Goal: Task Accomplishment & Management: Use online tool/utility

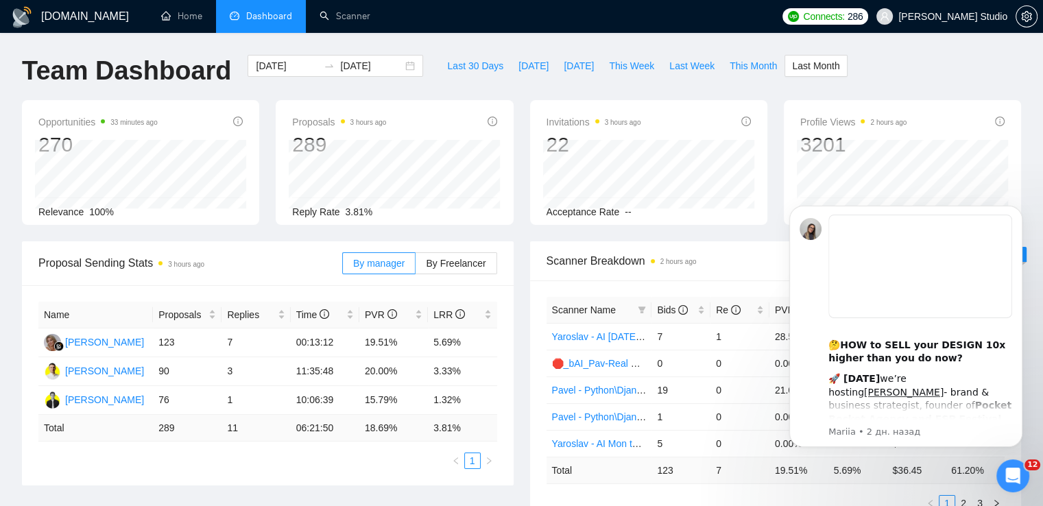
click at [528, 82] on div "Last 30 Days [DATE] [DATE] This Week Last Week This Month Last Month" at bounding box center [643, 77] width 424 height 45
click at [350, 14] on link "Scanner" at bounding box center [345, 16] width 51 height 12
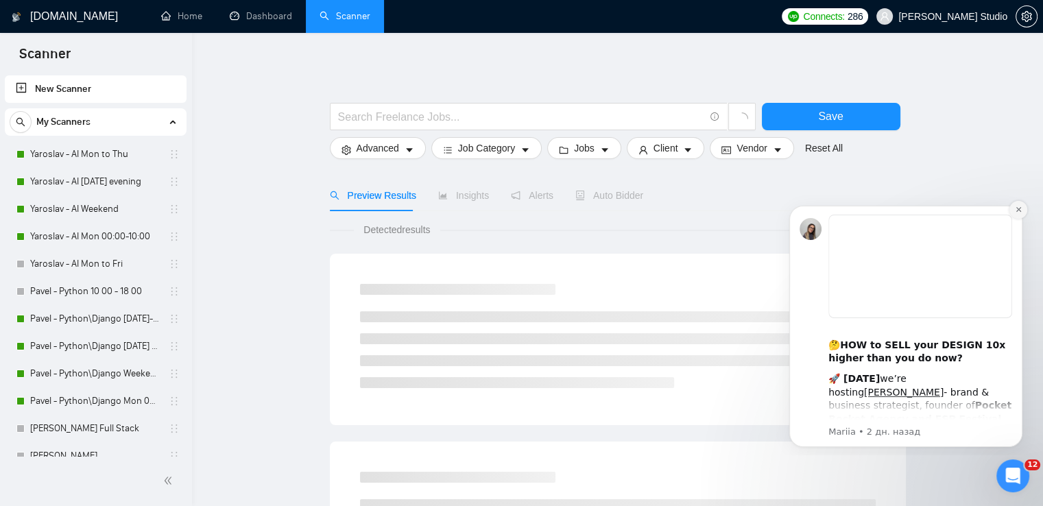
click at [1019, 206] on icon "Dismiss notification" at bounding box center [1019, 210] width 8 height 8
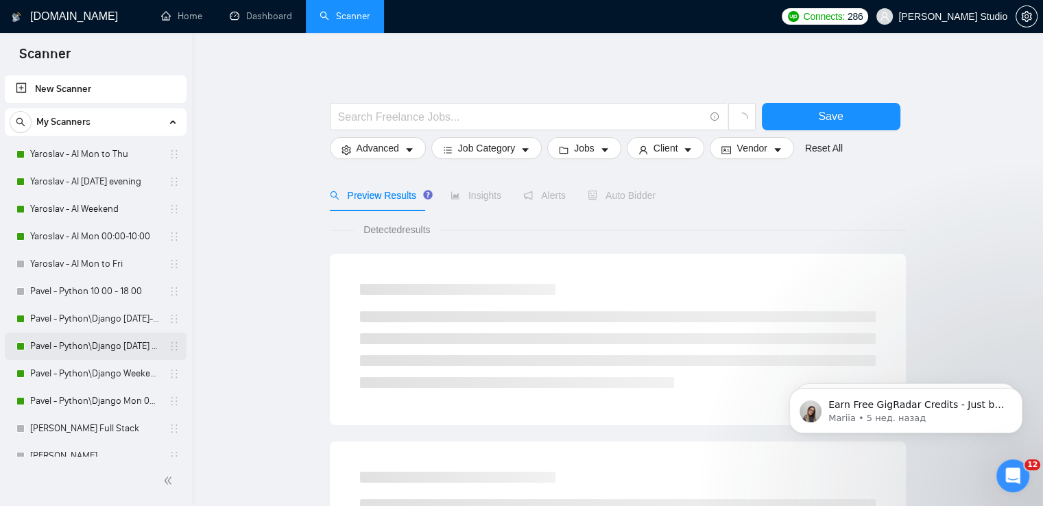
click at [97, 348] on link "Pavel - Python\Django [DATE] evening to 00 00" at bounding box center [95, 346] width 130 height 27
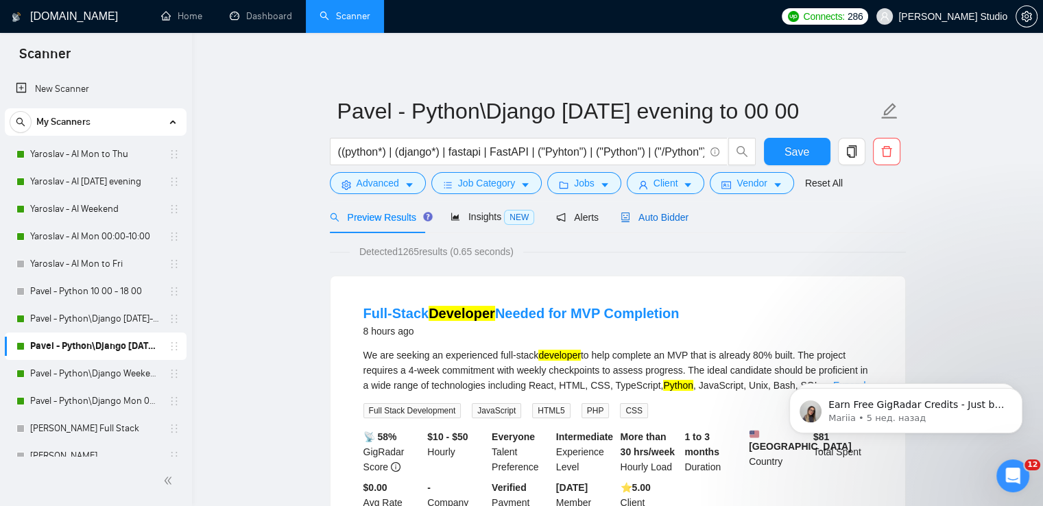
click at [657, 217] on span "Auto Bidder" at bounding box center [655, 217] width 68 height 11
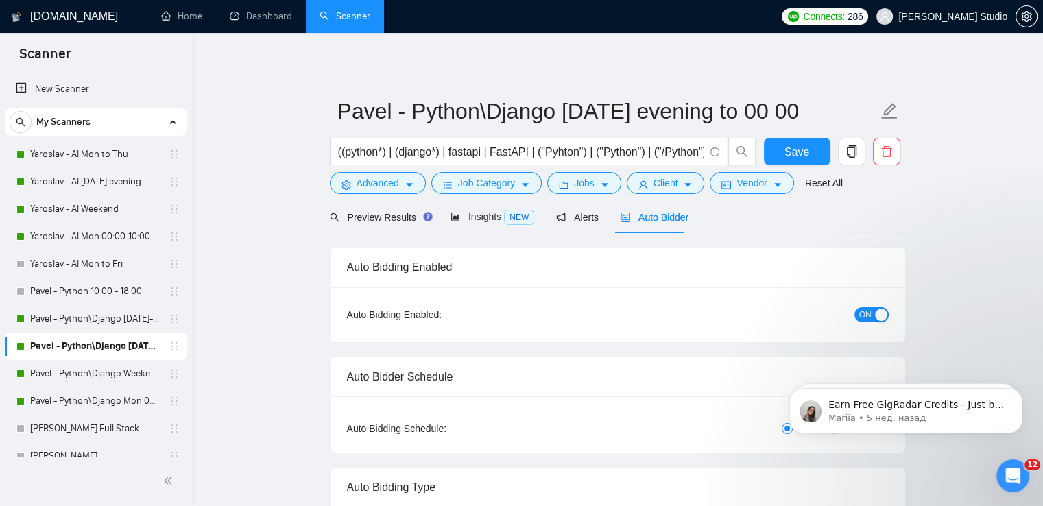
radio input "false"
radio input "true"
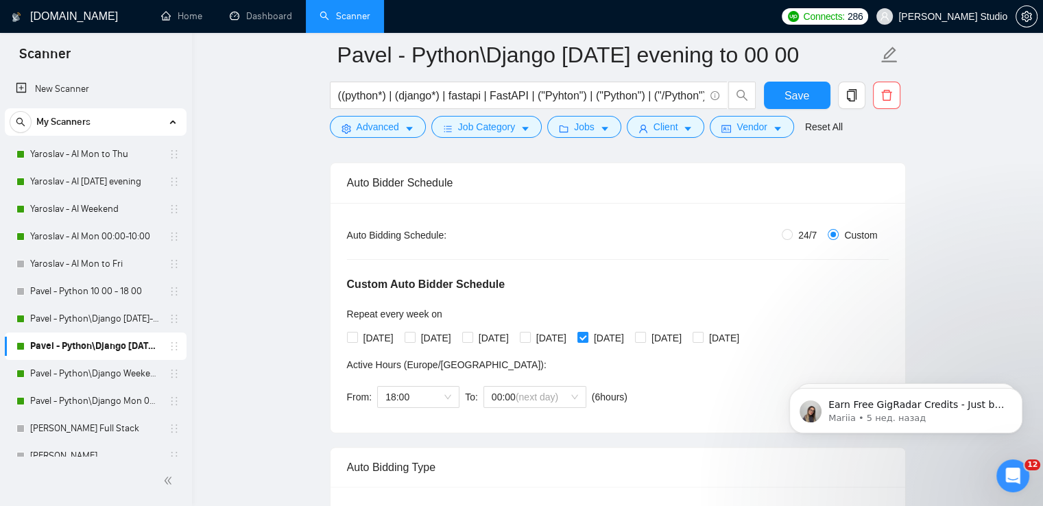
scroll to position [206, 0]
click at [1018, 393] on icon "Dismiss notification" at bounding box center [1018, 392] width 5 height 5
click at [1018, 390] on icon "Dismiss notification" at bounding box center [1019, 392] width 8 height 8
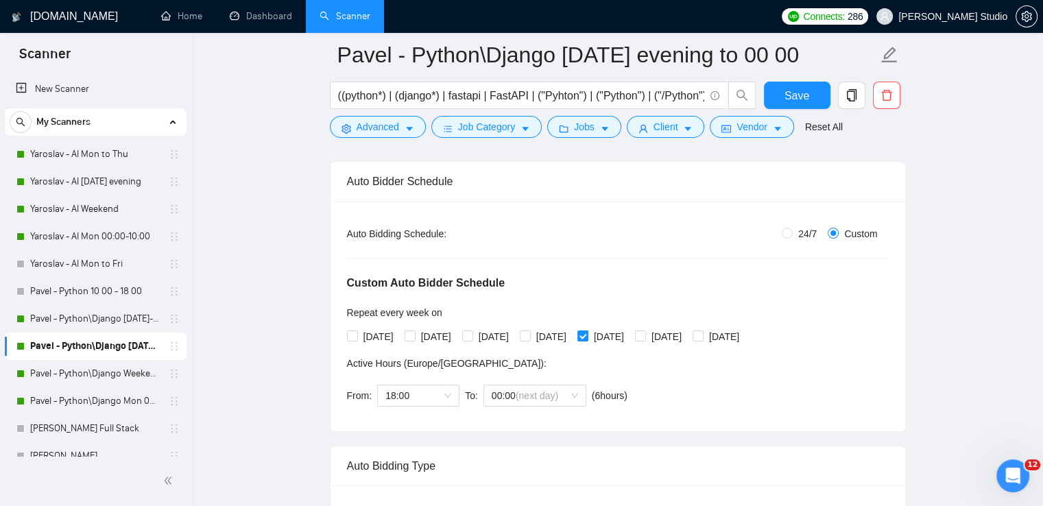
scroll to position [274, 0]
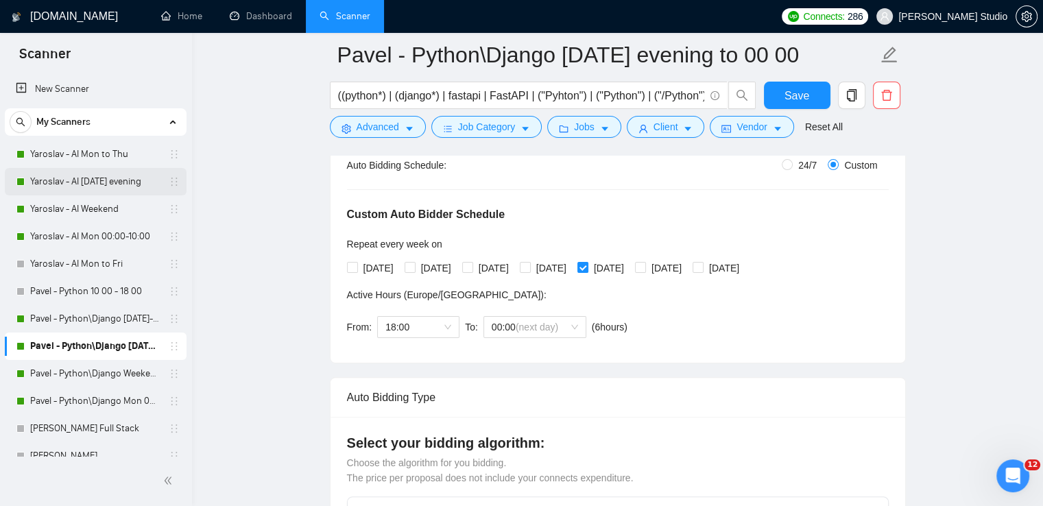
click at [91, 182] on link "Yaroslav - AI [DATE] evening" at bounding box center [95, 181] width 130 height 27
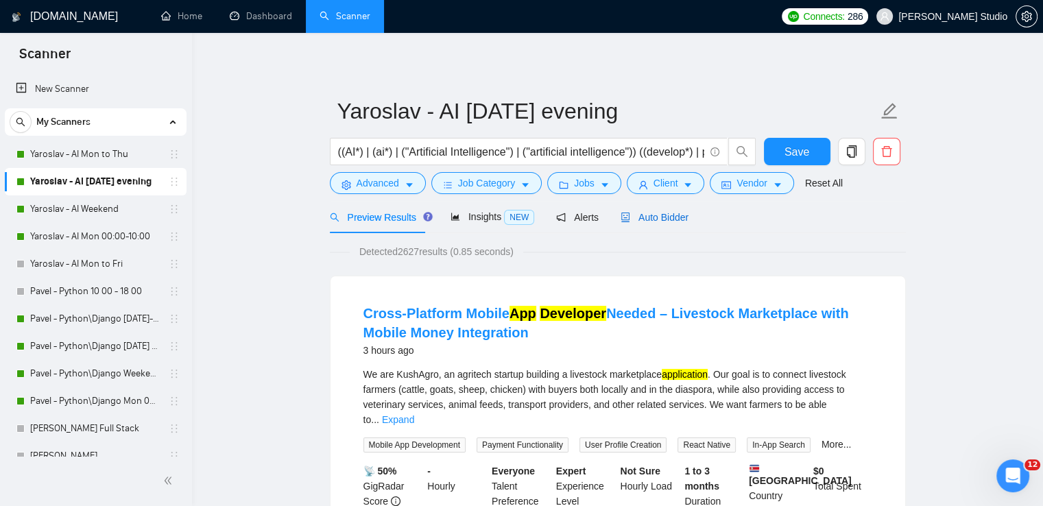
click at [647, 223] on span "Auto Bidder" at bounding box center [655, 217] width 68 height 11
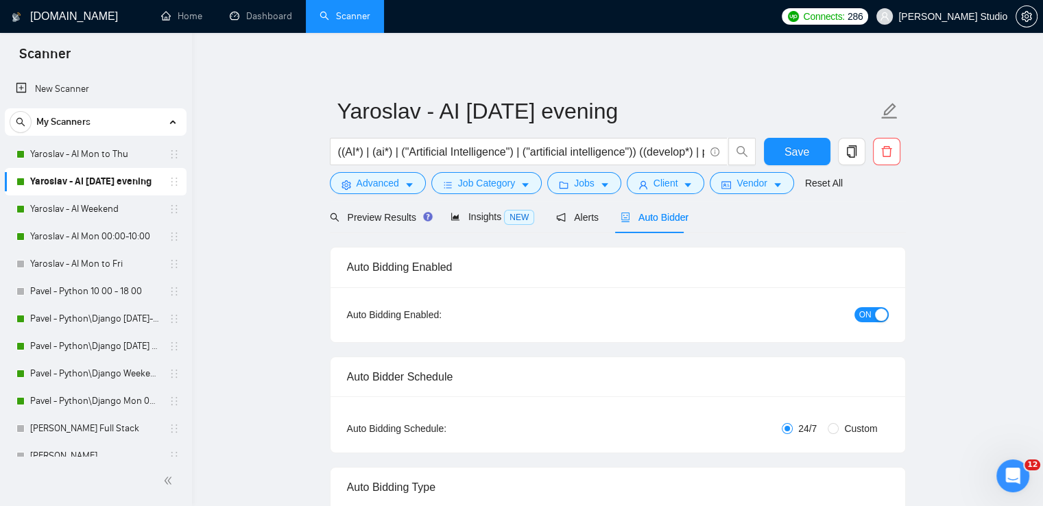
radio input "false"
radio input "true"
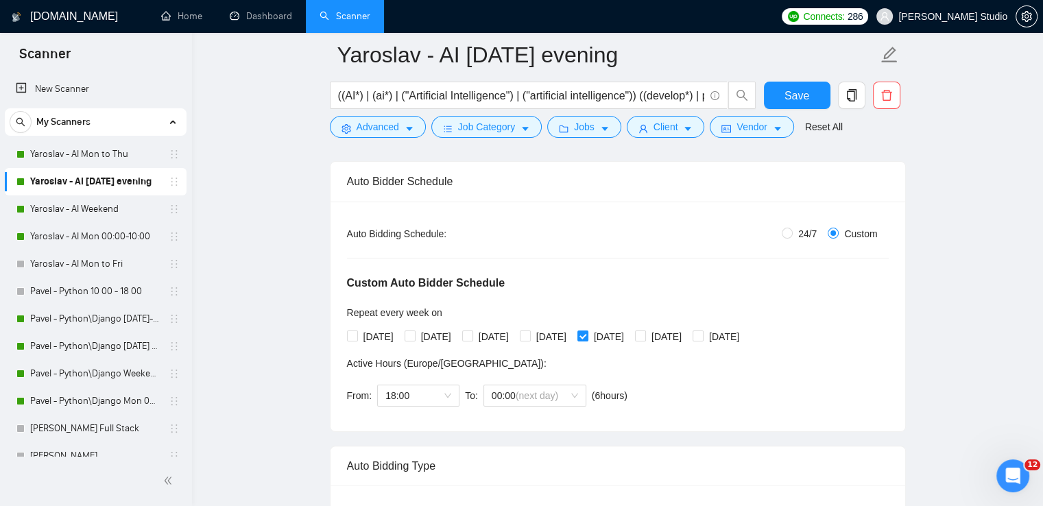
scroll to position [274, 0]
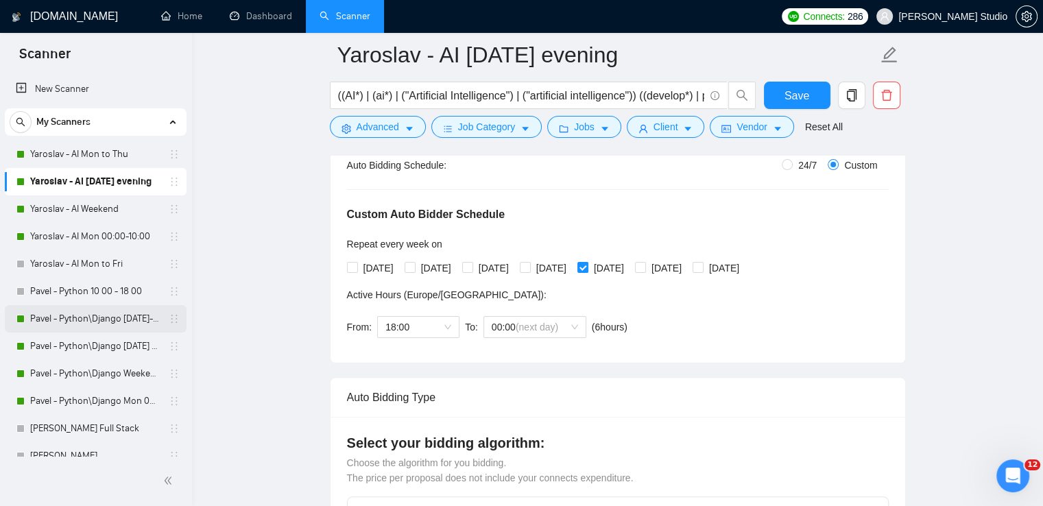
click at [138, 318] on link "Pavel - Python\Django [DATE]-[DATE] 18:00 - 10:00" at bounding box center [95, 318] width 130 height 27
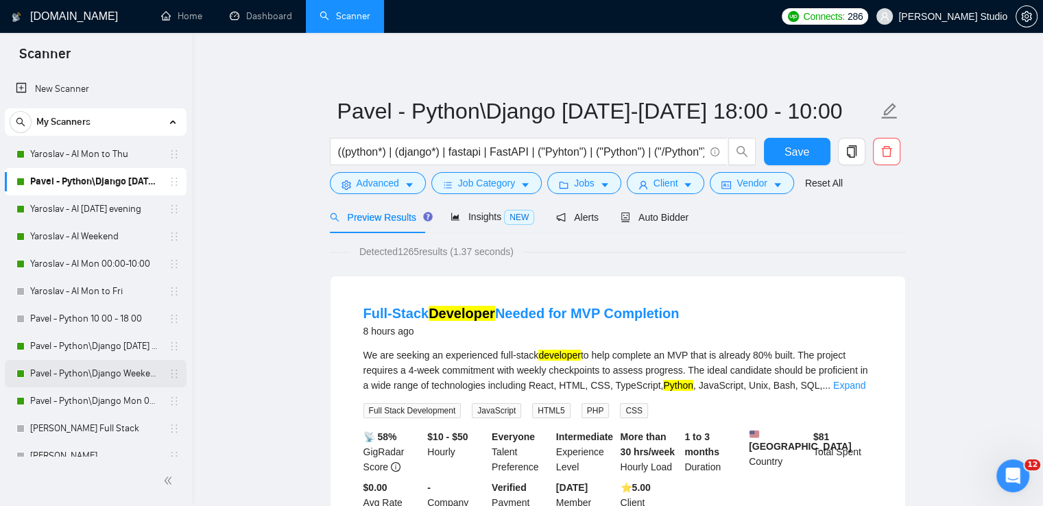
click at [82, 372] on link "Pavel - Python\Django Weekends" at bounding box center [95, 373] width 130 height 27
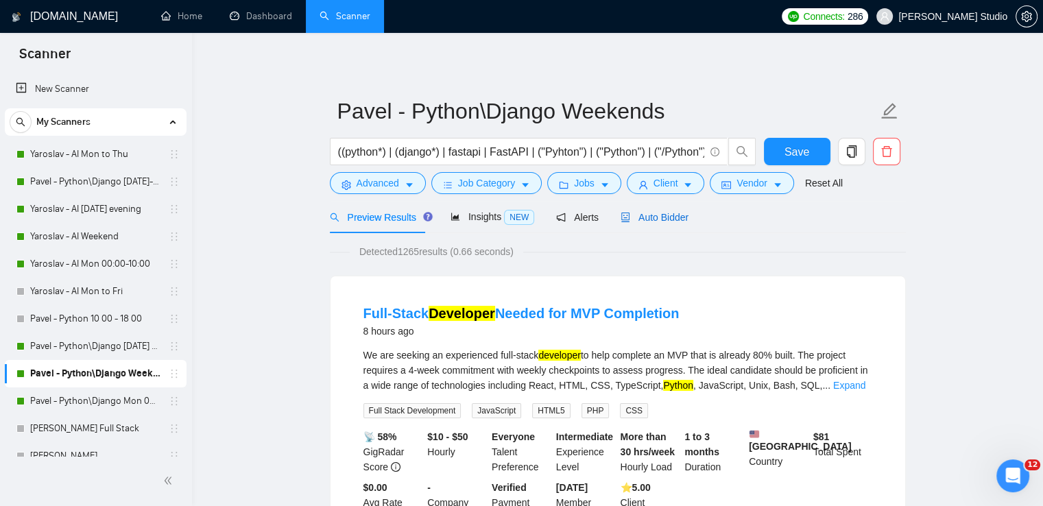
click at [654, 215] on span "Auto Bidder" at bounding box center [655, 217] width 68 height 11
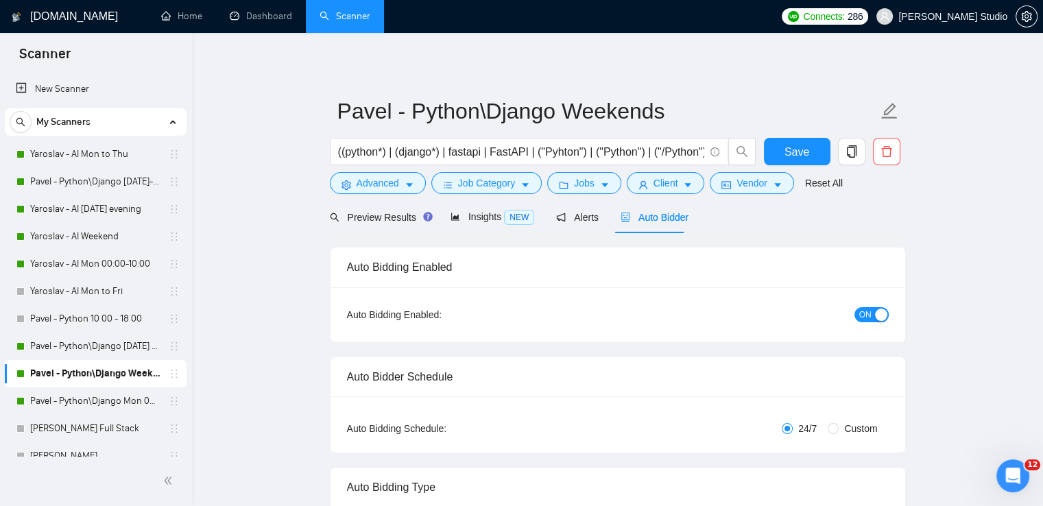
radio input "false"
radio input "true"
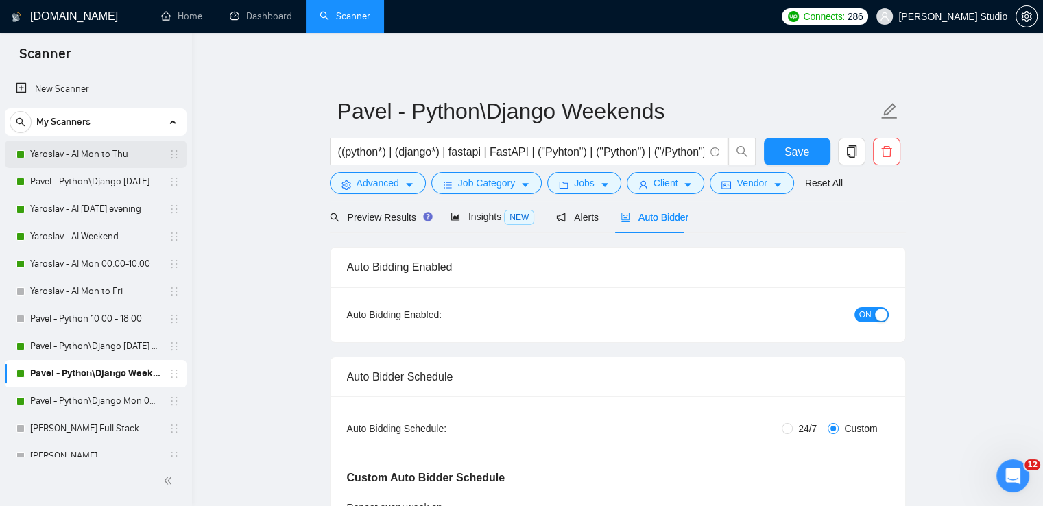
click at [89, 154] on link "Yaroslav - AI Mon to Thu" at bounding box center [95, 154] width 130 height 27
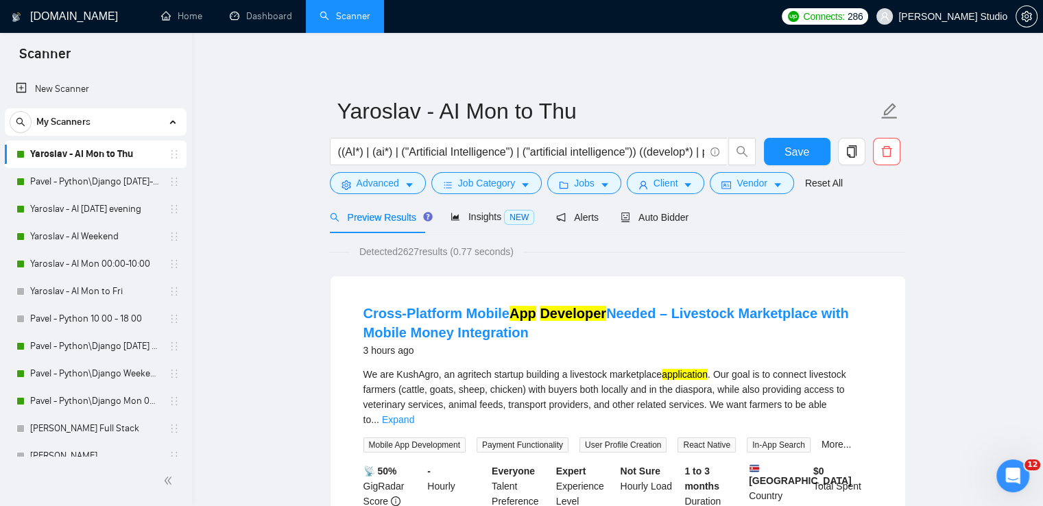
click at [656, 224] on div "Auto Bidder" at bounding box center [655, 217] width 68 height 15
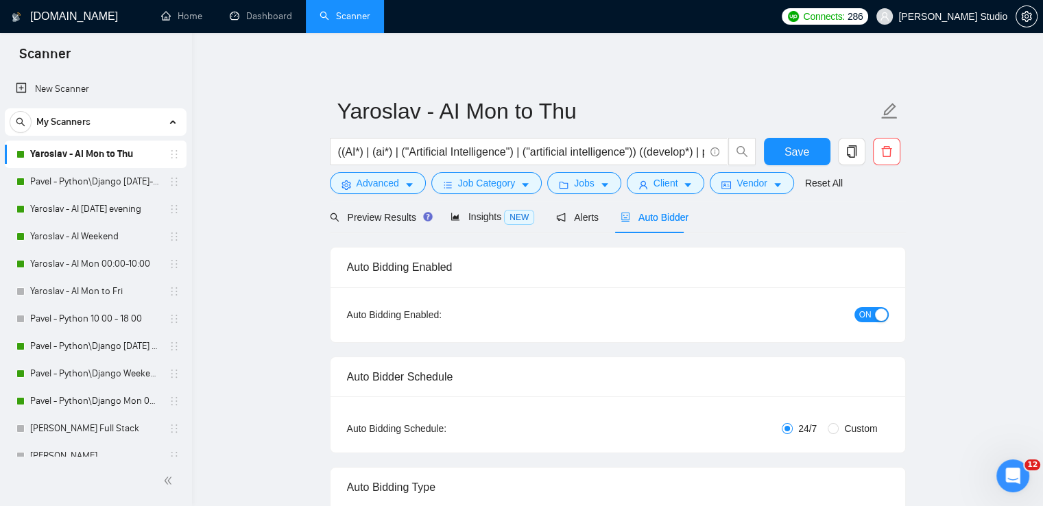
radio input "false"
radio input "true"
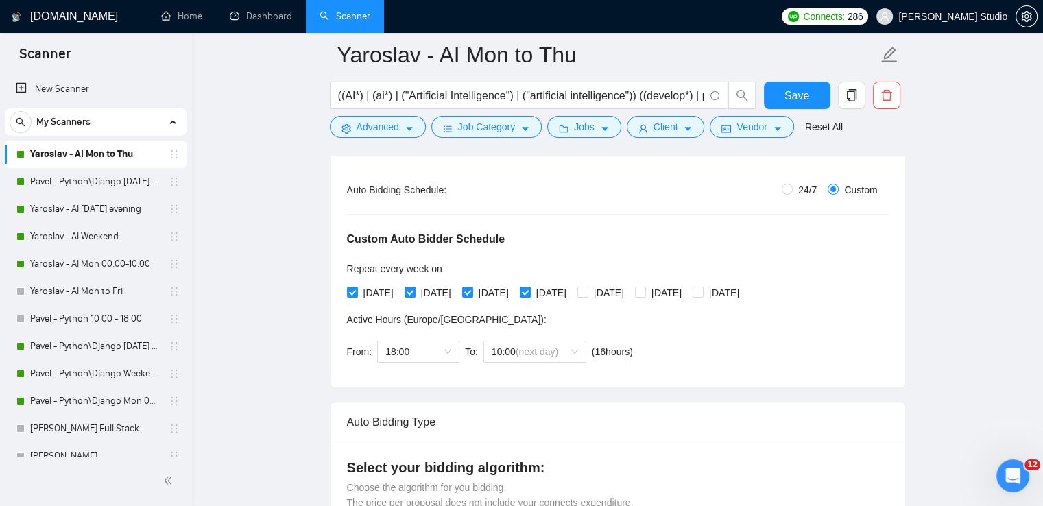
scroll to position [274, 0]
